Goal: Task Accomplishment & Management: Complete application form

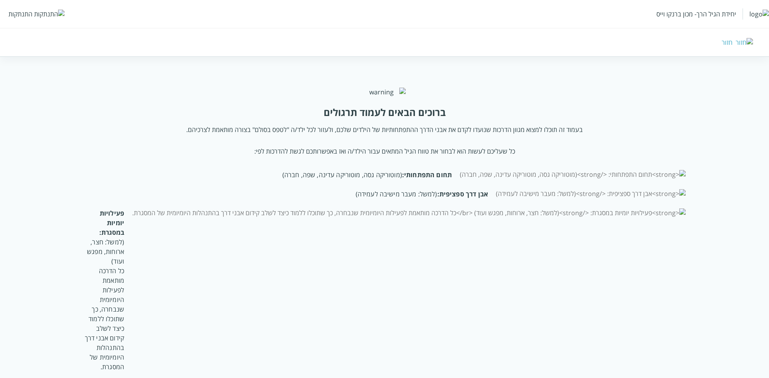
click at [21, 13] on div "התנתקות" at bounding box center [20, 14] width 24 height 9
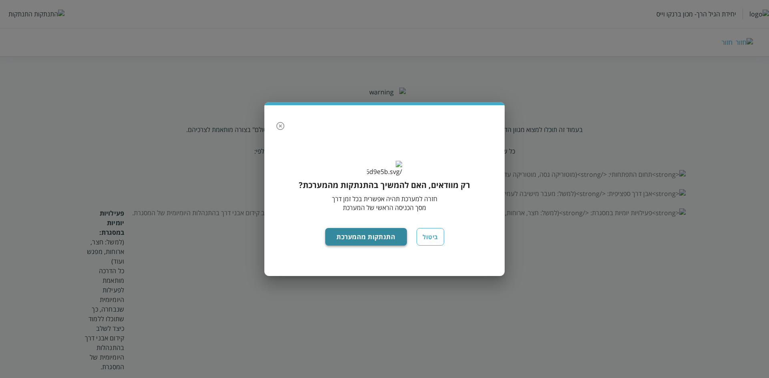
click at [350, 243] on button "התנתקות מהמערכת" at bounding box center [366, 237] width 82 height 18
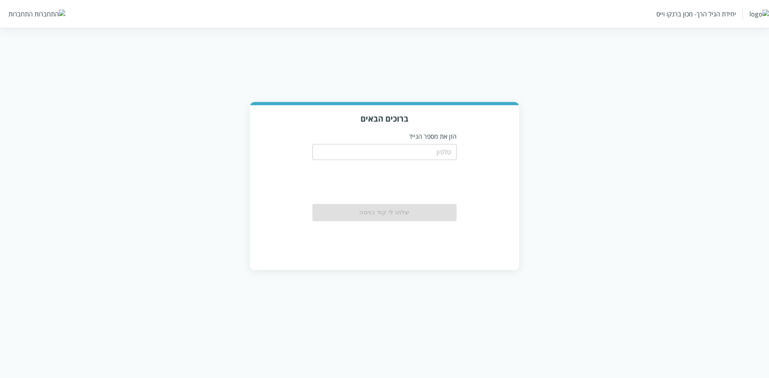
click at [414, 147] on input "tel" at bounding box center [384, 152] width 144 height 16
click at [414, 156] on input "0533115537" at bounding box center [384, 152] width 144 height 16
drag, startPoint x: 414, startPoint y: 156, endPoint x: 431, endPoint y: 152, distance: 18.1
click at [427, 152] on input "0533115537" at bounding box center [384, 152] width 144 height 16
paste input "26999991"
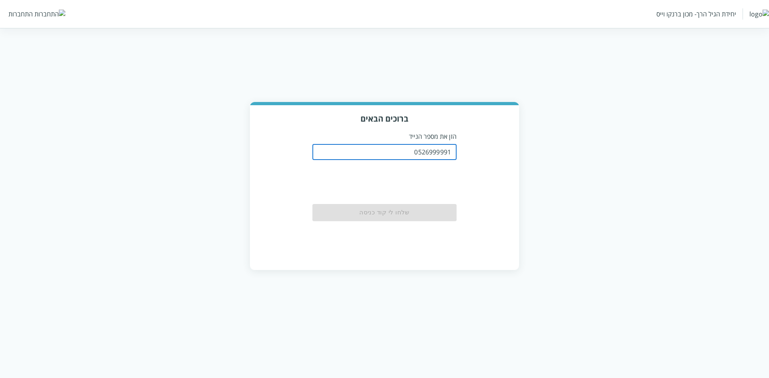
type input "0526999991"
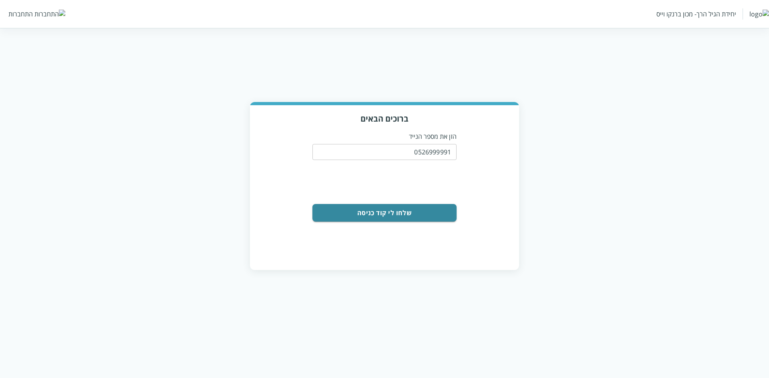
click at [408, 215] on button "שלחו לי קוד כניסה" at bounding box center [384, 213] width 144 height 18
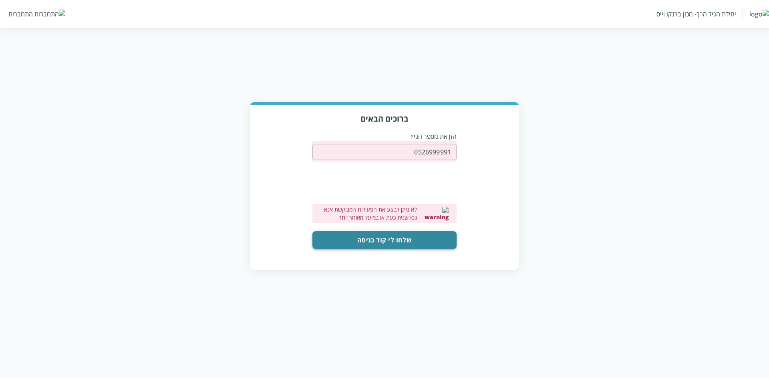
click at [407, 239] on button "שלחו לי קוד כניסה" at bounding box center [384, 240] width 144 height 18
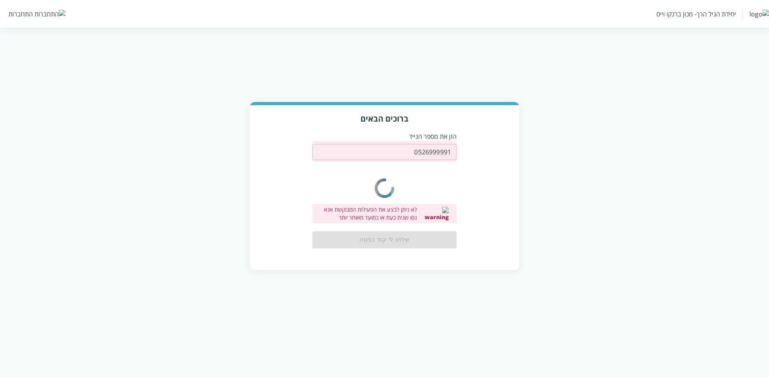
click at [398, 188] on icon "color-ring-loading" at bounding box center [384, 188] width 32 height 60
